Goal: Navigation & Orientation: Find specific page/section

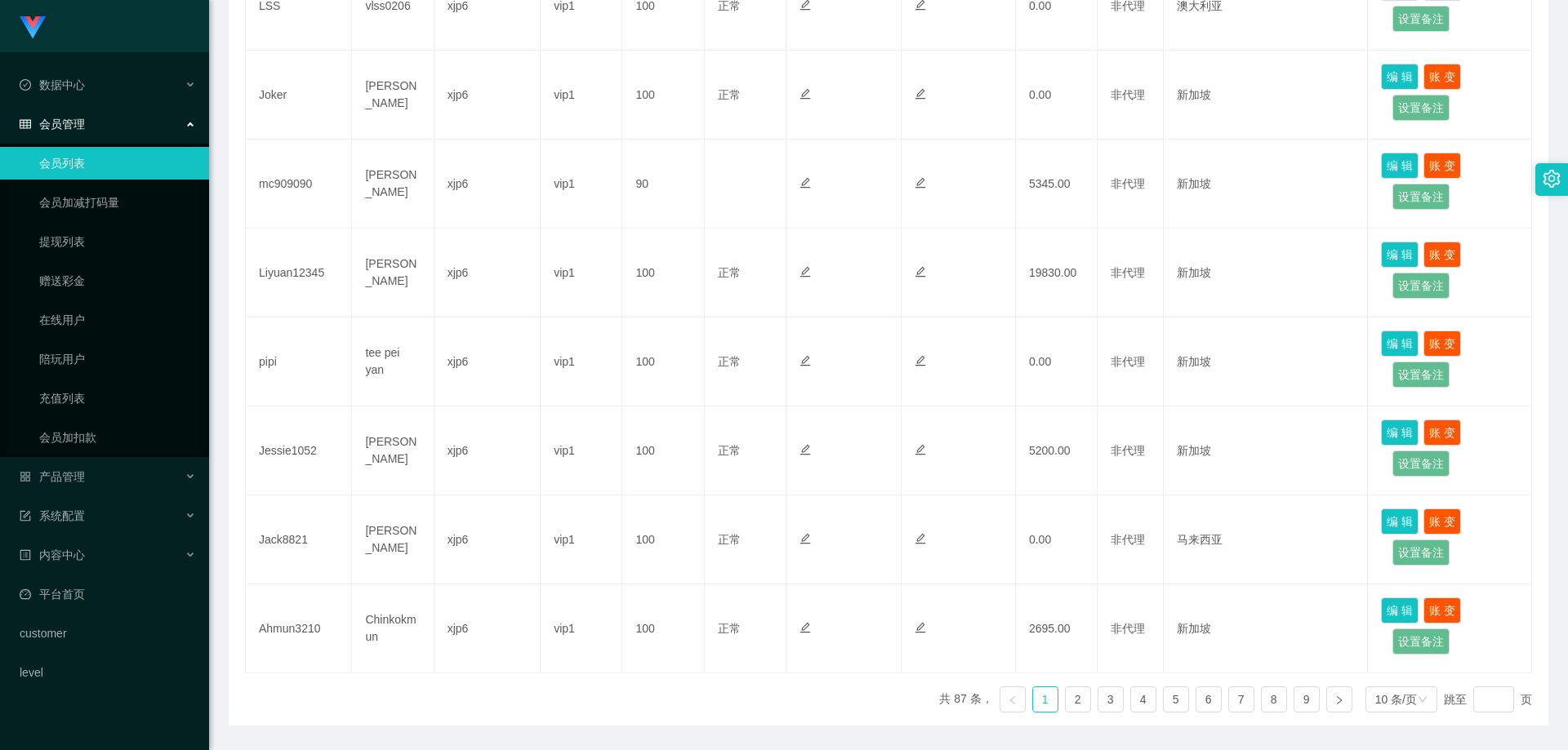
scroll to position [698, 0]
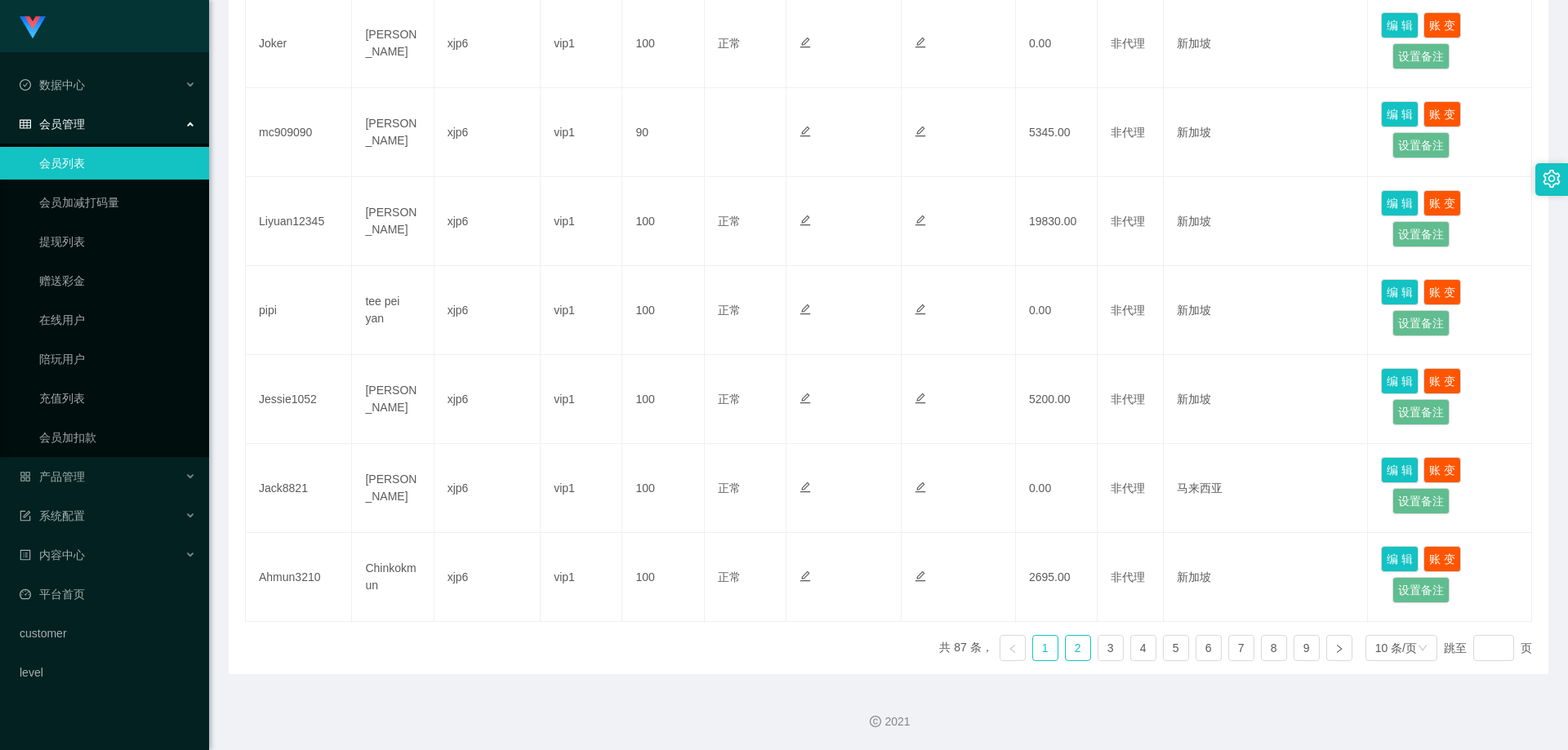
click at [1068, 650] on link "2" at bounding box center [1078, 648] width 24 height 24
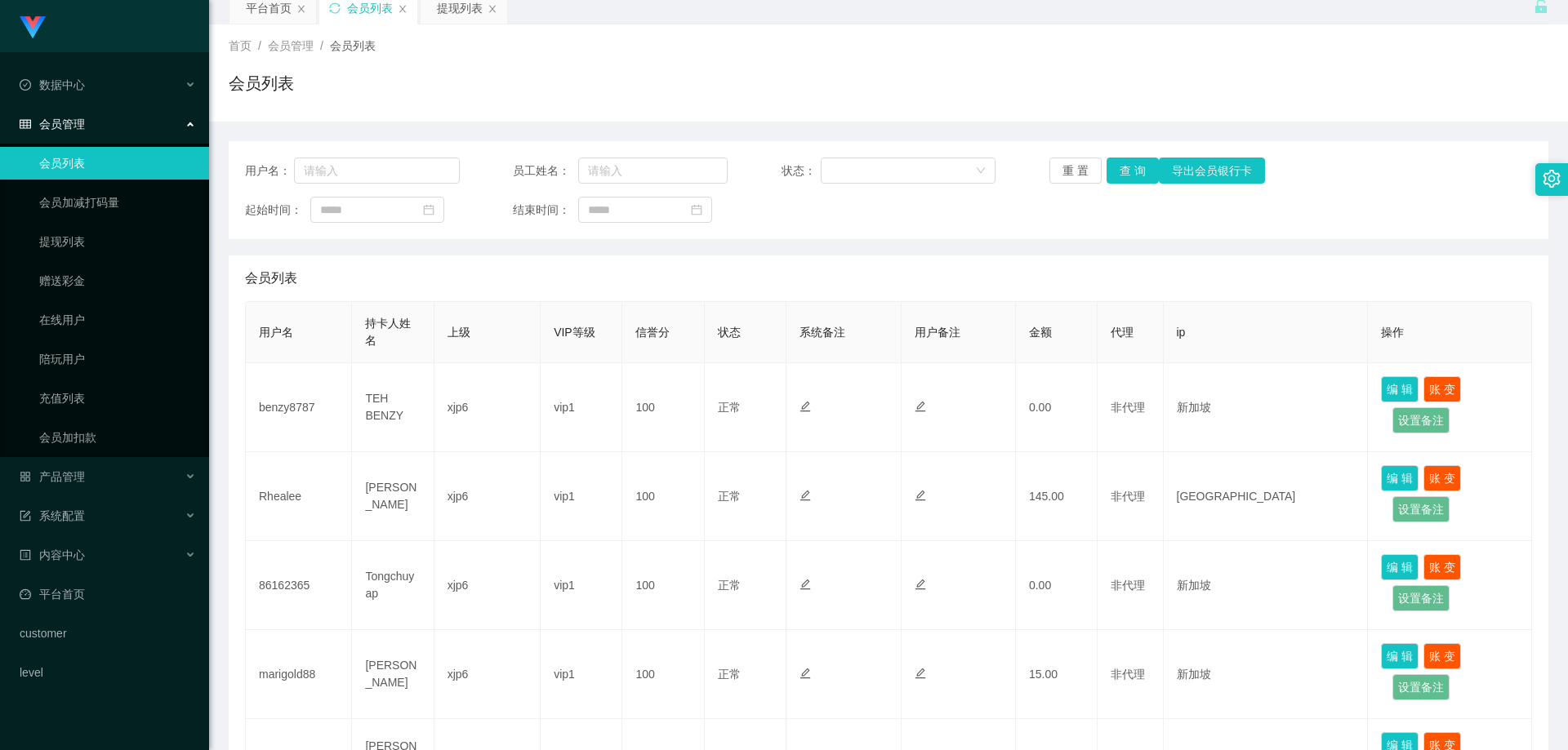
scroll to position [0, 0]
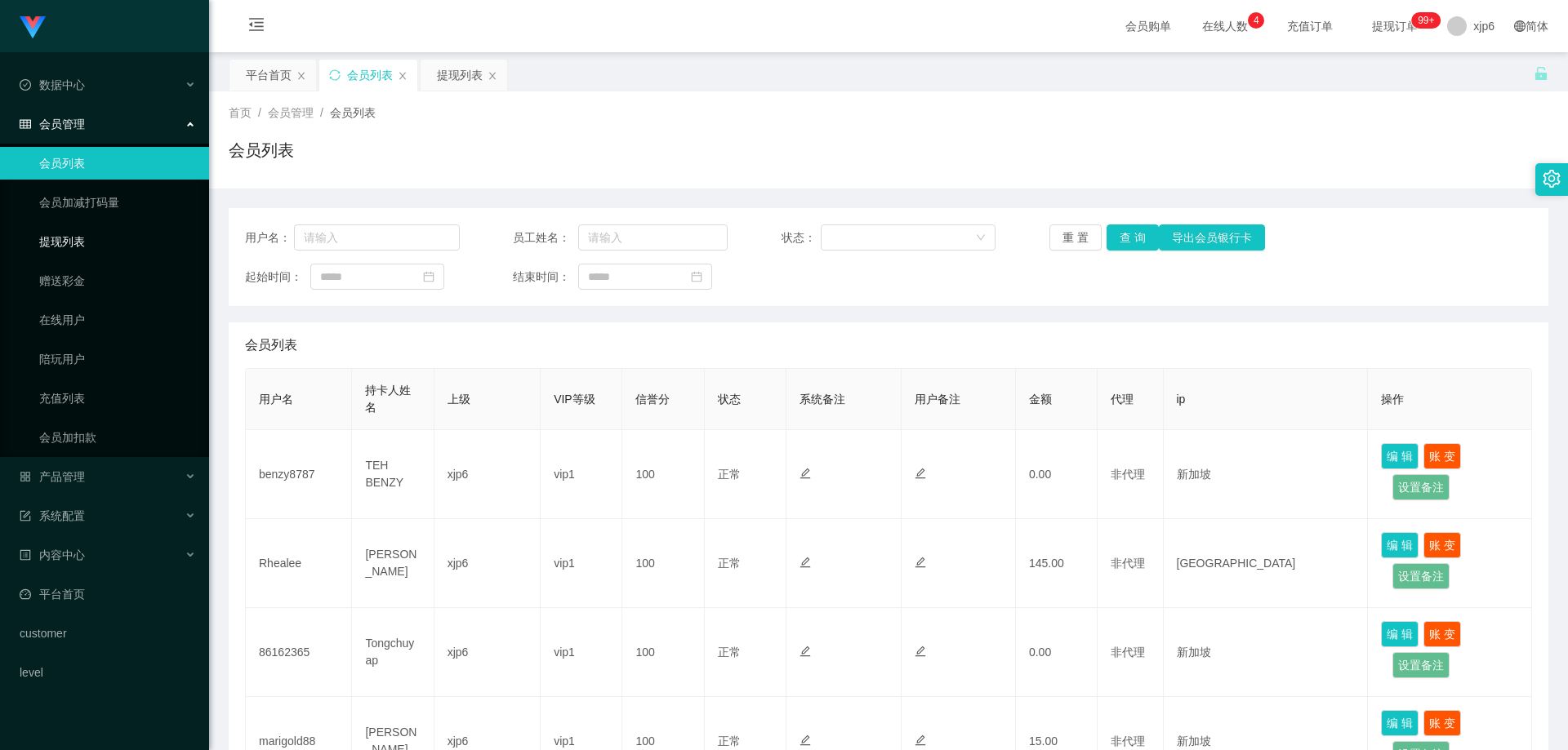
click at [97, 257] on link "提现列表" at bounding box center [118, 242] width 157 height 33
